Goal: Manage account settings

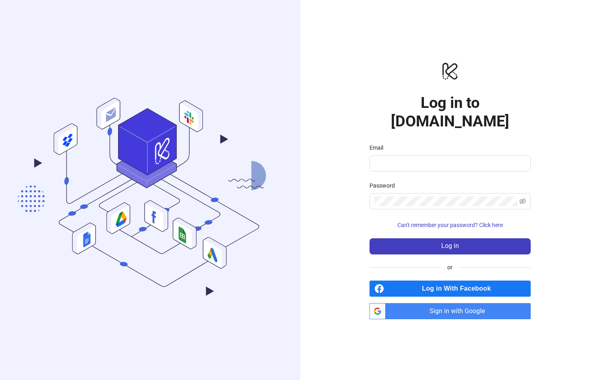
click at [486, 303] on span "Sign in with Google" at bounding box center [460, 311] width 142 height 16
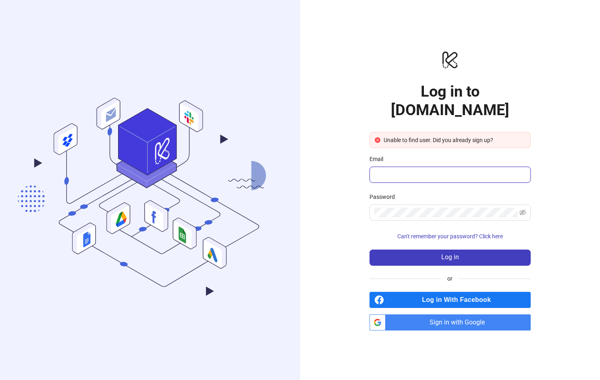
click at [429, 170] on input "Email" at bounding box center [449, 175] width 150 height 10
click at [466, 233] on span "Can't remember your password? Click here" at bounding box center [450, 236] width 106 height 6
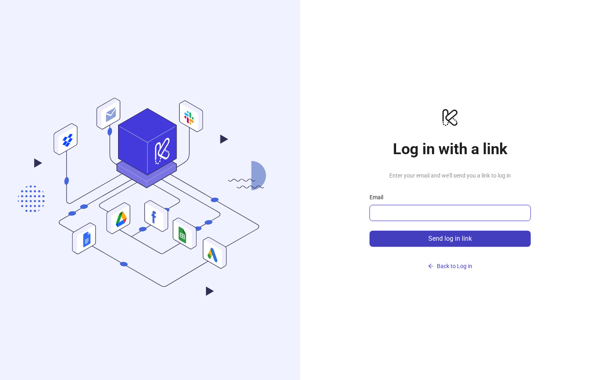
click at [453, 214] on input "Email" at bounding box center [449, 213] width 150 height 10
type input "**********"
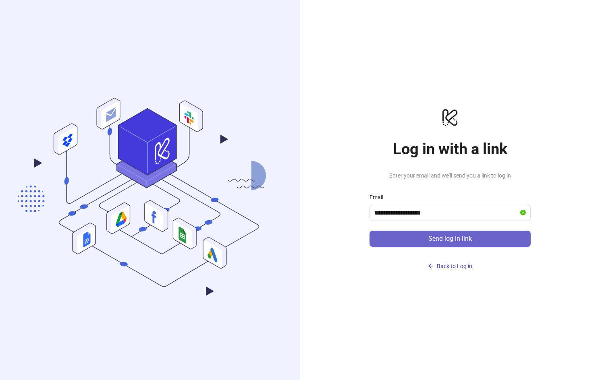
click at [463, 240] on span "Send log in link" at bounding box center [450, 238] width 44 height 7
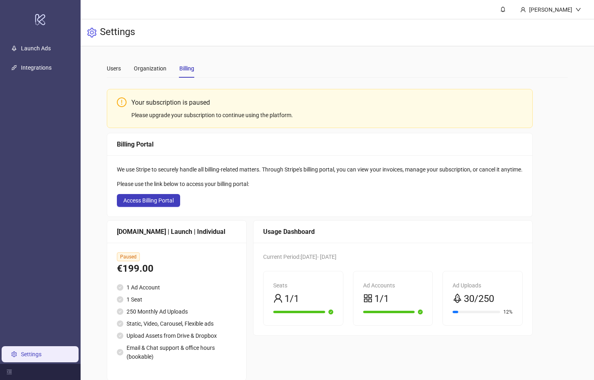
scroll to position [14, 0]
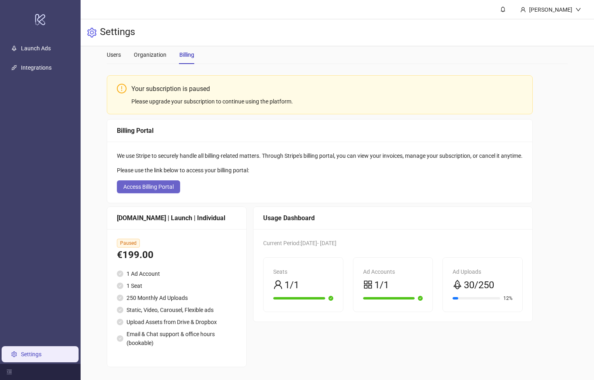
click at [176, 190] on button "Access Billing Portal" at bounding box center [148, 187] width 63 height 13
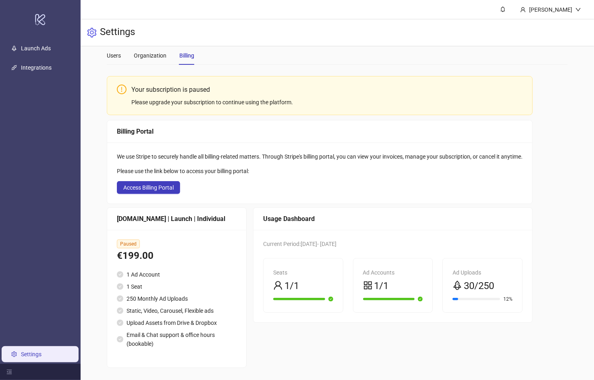
scroll to position [13, 0]
